Goal: Use online tool/utility: Utilize a website feature to perform a specific function

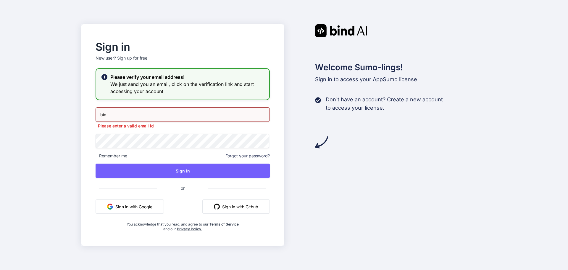
type input "bind@meanwhile.be"
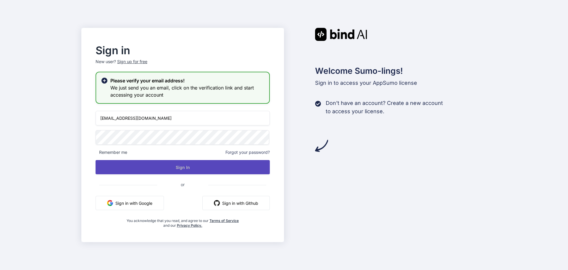
click at [176, 167] on button "Sign In" at bounding box center [183, 167] width 174 height 14
click at [189, 167] on button "Sign In" at bounding box center [183, 167] width 174 height 14
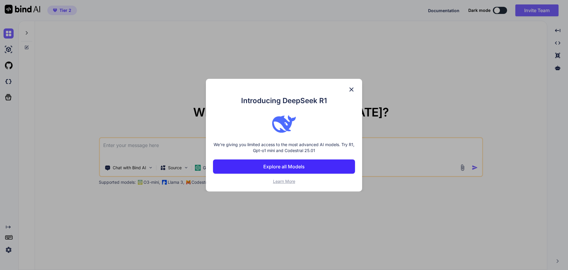
click at [291, 167] on p "Explore all Models" at bounding box center [283, 166] width 41 height 7
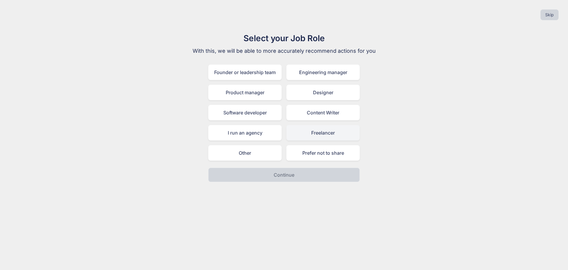
click at [317, 133] on div "Freelancer" at bounding box center [322, 132] width 73 height 15
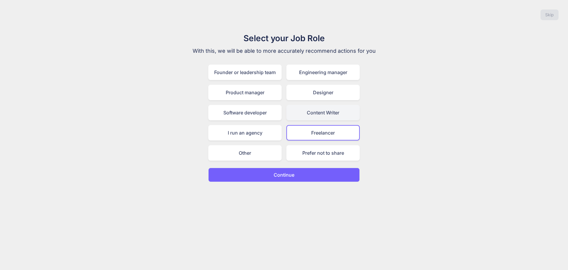
click at [312, 112] on div "Content Writer" at bounding box center [322, 112] width 73 height 15
click at [315, 138] on div "Freelancer" at bounding box center [322, 132] width 73 height 15
click at [286, 172] on p "Continue" at bounding box center [284, 174] width 21 height 7
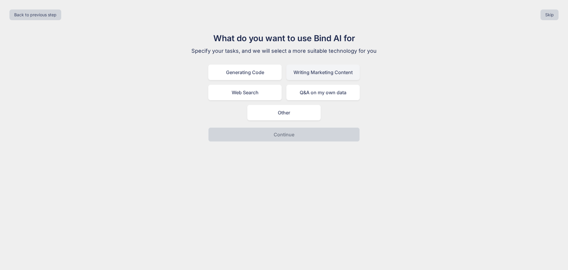
click at [338, 76] on div "Writing Marketing Content" at bounding box center [322, 72] width 73 height 15
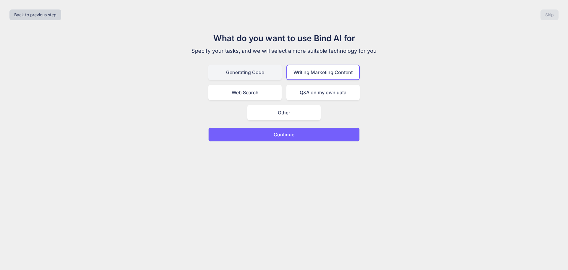
click at [251, 76] on div "Generating Code" at bounding box center [244, 72] width 73 height 15
click at [290, 135] on p "Continue" at bounding box center [284, 134] width 21 height 7
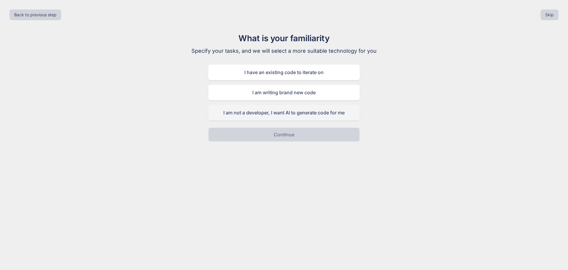
click at [268, 111] on div "I am not a developer, I want AI to generate code for me" at bounding box center [283, 112] width 151 height 15
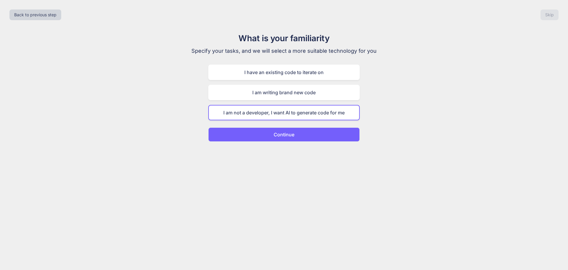
click at [276, 134] on p "Continue" at bounding box center [284, 134] width 21 height 7
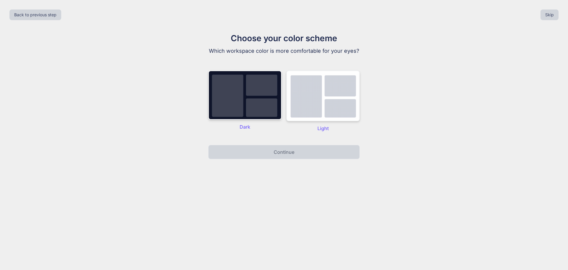
click at [328, 101] on img at bounding box center [322, 95] width 73 height 51
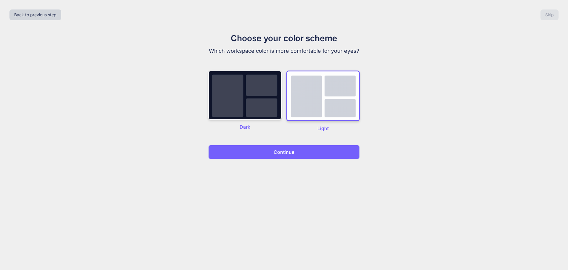
click at [297, 152] on button "Continue" at bounding box center [283, 152] width 151 height 14
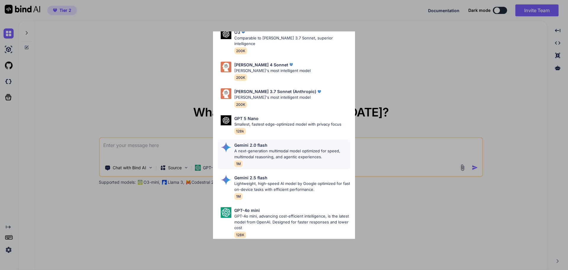
scroll to position [119, 0]
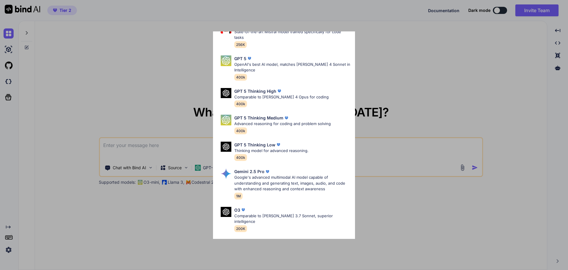
click at [174, 81] on div "All GPT 5 Mini Smaller, fast variant balancing speed and capability for light t…" at bounding box center [284, 135] width 568 height 270
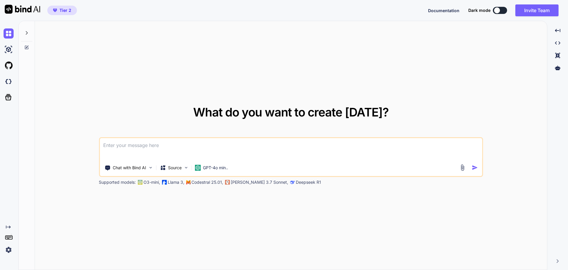
click at [67, 11] on span "Tier 2" at bounding box center [65, 10] width 12 height 6
click at [139, 144] on textarea at bounding box center [291, 149] width 383 height 22
click at [150, 144] on textarea at bounding box center [291, 149] width 383 height 22
click at [175, 165] on p "Source" at bounding box center [175, 168] width 14 height 6
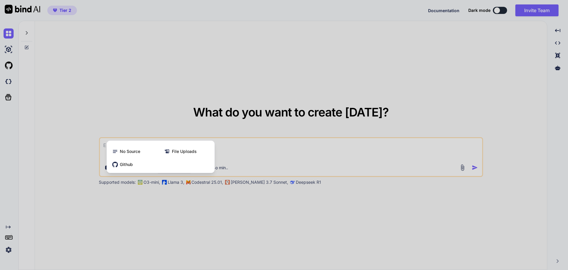
click at [165, 90] on div at bounding box center [284, 135] width 568 height 270
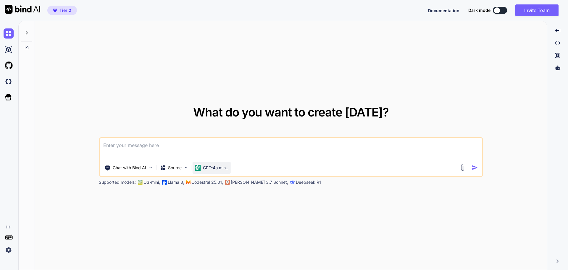
click at [213, 172] on div "GPT-4o min.." at bounding box center [211, 168] width 38 height 12
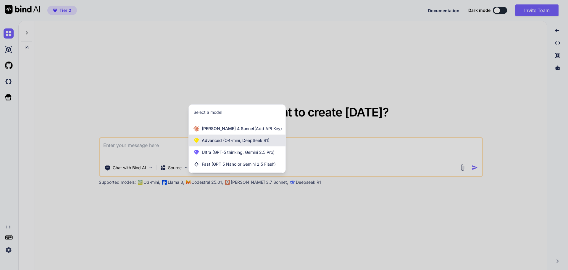
click at [211, 141] on span "Advanced (O4-mini, DeepSeek R1)" at bounding box center [236, 140] width 68 height 6
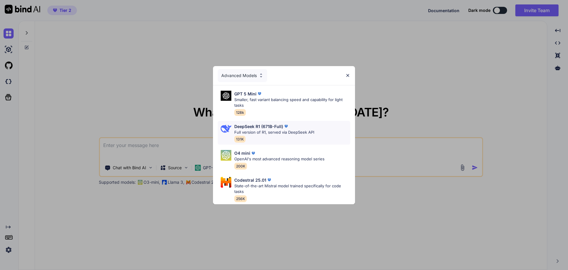
click at [245, 126] on p "DeepSeek R1 (671B-Full)" at bounding box center [258, 126] width 49 height 6
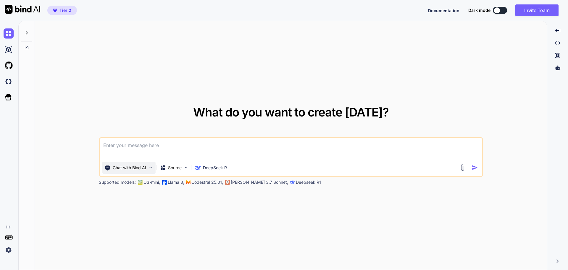
click at [140, 166] on p "Chat with Bind AI" at bounding box center [129, 168] width 33 height 6
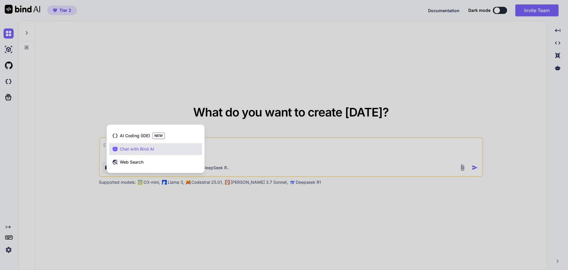
click at [75, 153] on div at bounding box center [284, 135] width 568 height 270
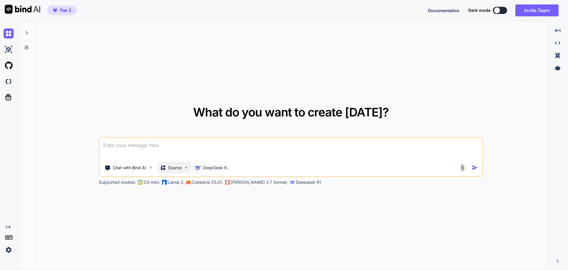
click at [183, 167] on div "Source" at bounding box center [173, 168] width 33 height 12
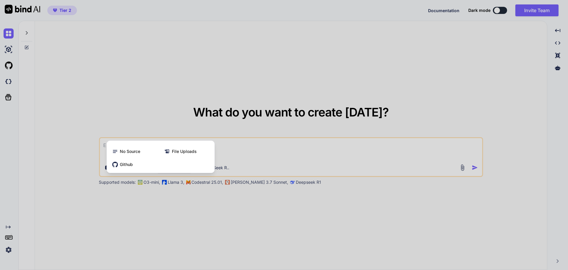
click at [62, 164] on div at bounding box center [284, 135] width 568 height 270
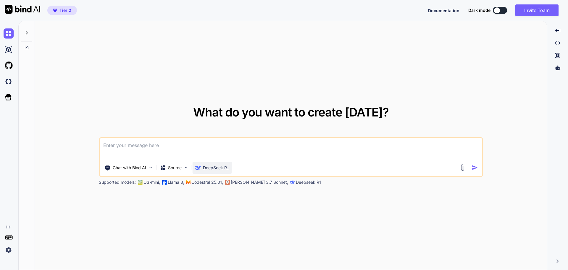
click at [225, 167] on p "DeepSeek R.." at bounding box center [216, 168] width 26 height 6
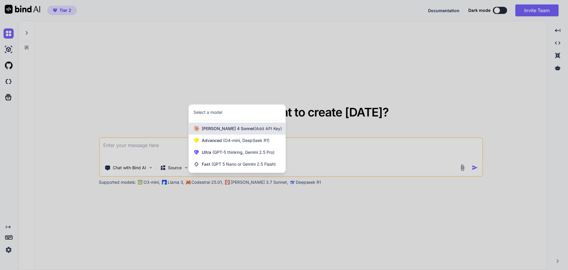
click at [254, 128] on span "(Add API Key)" at bounding box center [268, 128] width 28 height 5
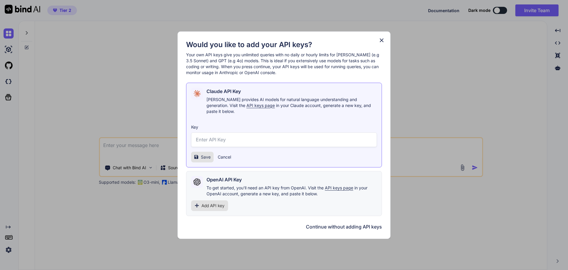
click at [202, 142] on input "text" at bounding box center [284, 139] width 186 height 14
drag, startPoint x: 232, startPoint y: 110, endPoint x: 224, endPoint y: 106, distance: 9.1
click at [246, 106] on span "API keys page" at bounding box center [260, 105] width 28 height 5
click at [235, 141] on input "text" at bounding box center [284, 139] width 186 height 14
paste input "sk-ant-api03-rtOJy1KCfwi4aOEZqEnSYcDlufUc6iH_qnT65CxA0ltwaJ2mmtze0DH2gCUHllCad9…"
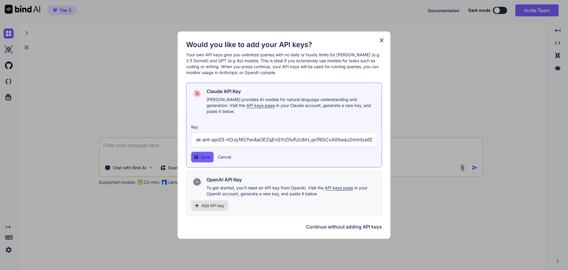
scroll to position [0, 122]
type input "sk-ant-api03-rtOJy1KCfwi4aOEZqEnSYcDlufUc6iH_qnT65CxA0ltwaJ2mmtze0DH2gCUHllCad9…"
click at [209, 154] on span "Save" at bounding box center [206, 157] width 10 height 6
click at [337, 185] on span "API keys page" at bounding box center [339, 187] width 28 height 5
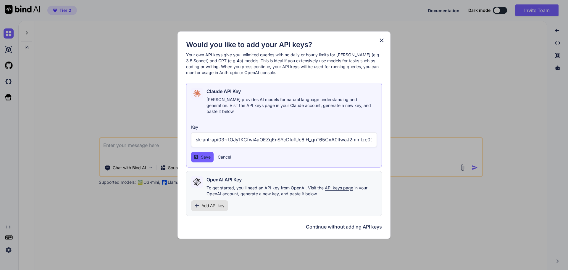
click at [216, 203] on span "Add API key" at bounding box center [212, 205] width 23 height 6
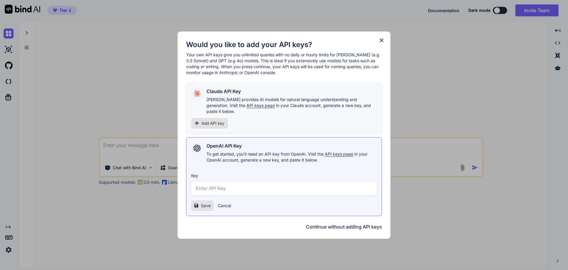
click at [252, 184] on input "text" at bounding box center [284, 188] width 186 height 14
paste input "sk-proj-eIfeLnY7LIJ50kA1vAnLefFgX8MXJlKEtIpLQL4eCSTGFidRtbpNgh4kj2CzfZ3lai1xnXN…"
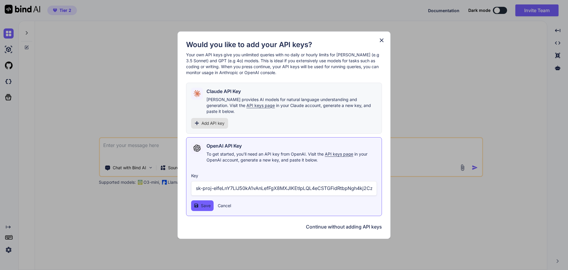
scroll to position [0, 269]
type input "sk-proj-eIfeLnY7LIJ50kA1vAnLefFgX8MXJlKEtIpLQL4eCSTGFidRtbpNgh4kj2CzfZ3lai1xnXN…"
click at [208, 202] on span "Save" at bounding box center [206, 205] width 10 height 6
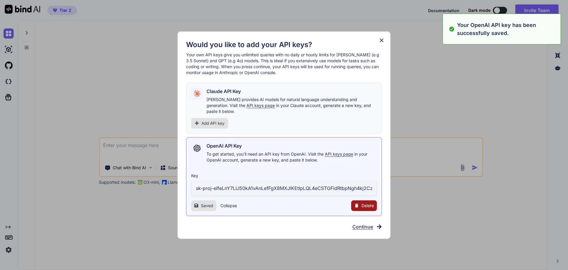
click at [364, 226] on span "Continue" at bounding box center [362, 226] width 21 height 7
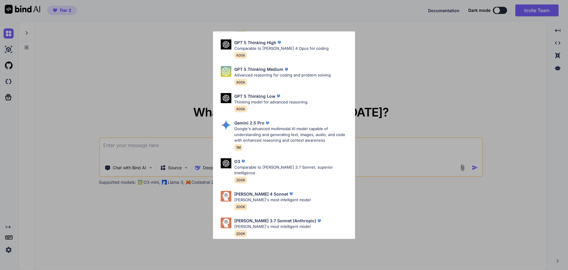
scroll to position [178, 0]
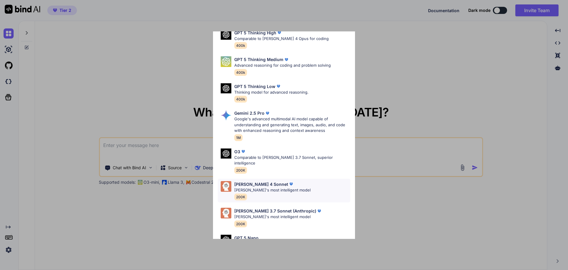
click at [246, 181] on p "Claude 4 Sonnet" at bounding box center [261, 184] width 54 height 6
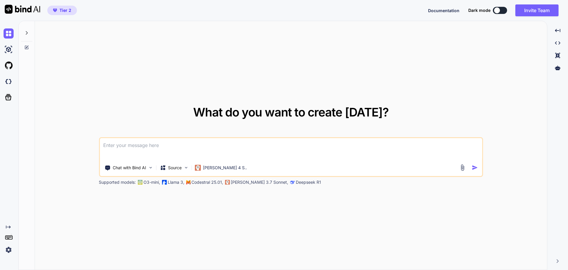
click at [179, 146] on textarea at bounding box center [291, 149] width 383 height 22
click at [528, 152] on div "What do you want to create today? Chat with Bind AI Source Claude 4 S.. Support…" at bounding box center [291, 145] width 512 height 249
